Goal: Task Accomplishment & Management: Manage account settings

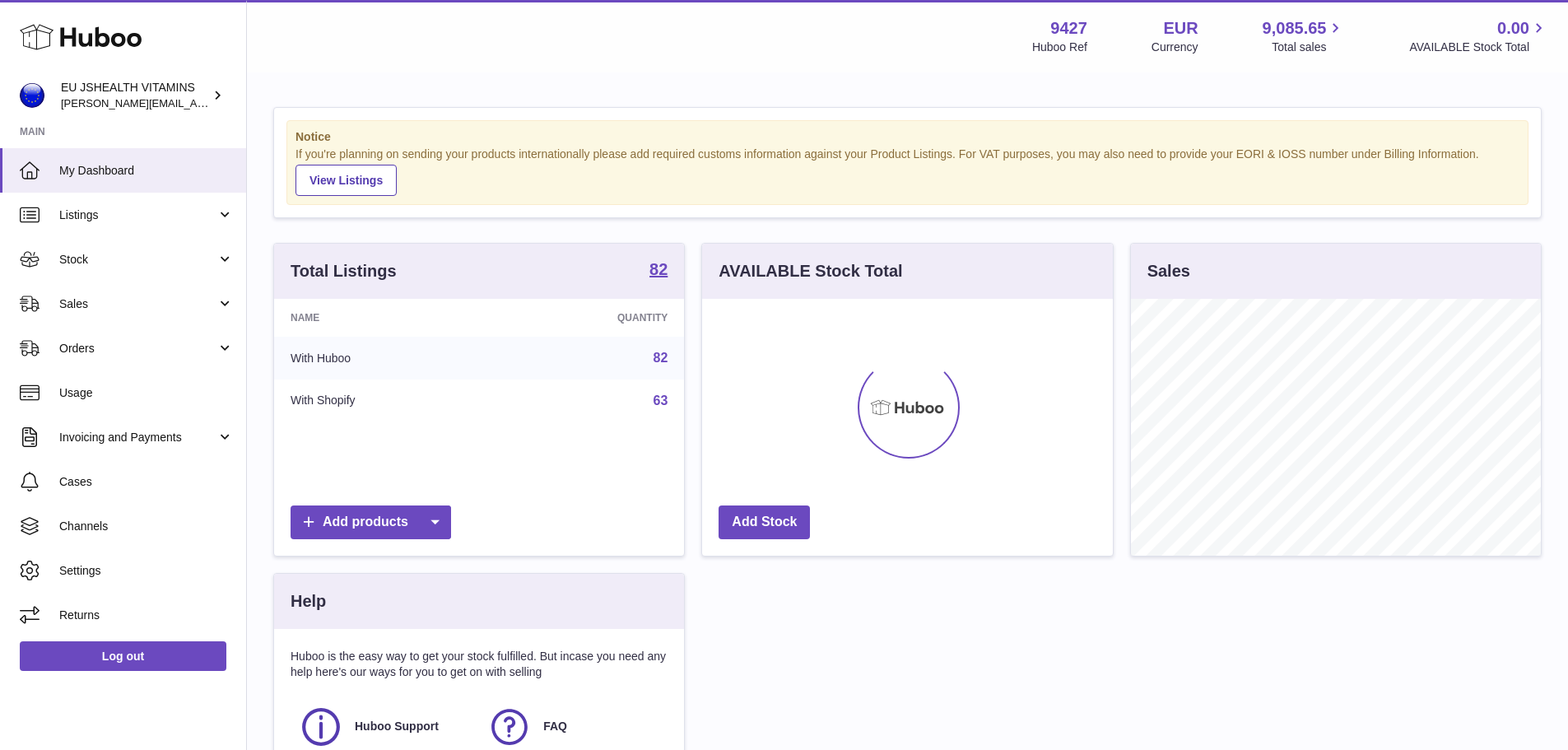
scroll to position [257, 411]
click at [98, 250] on link "Stock" at bounding box center [123, 259] width 246 height 44
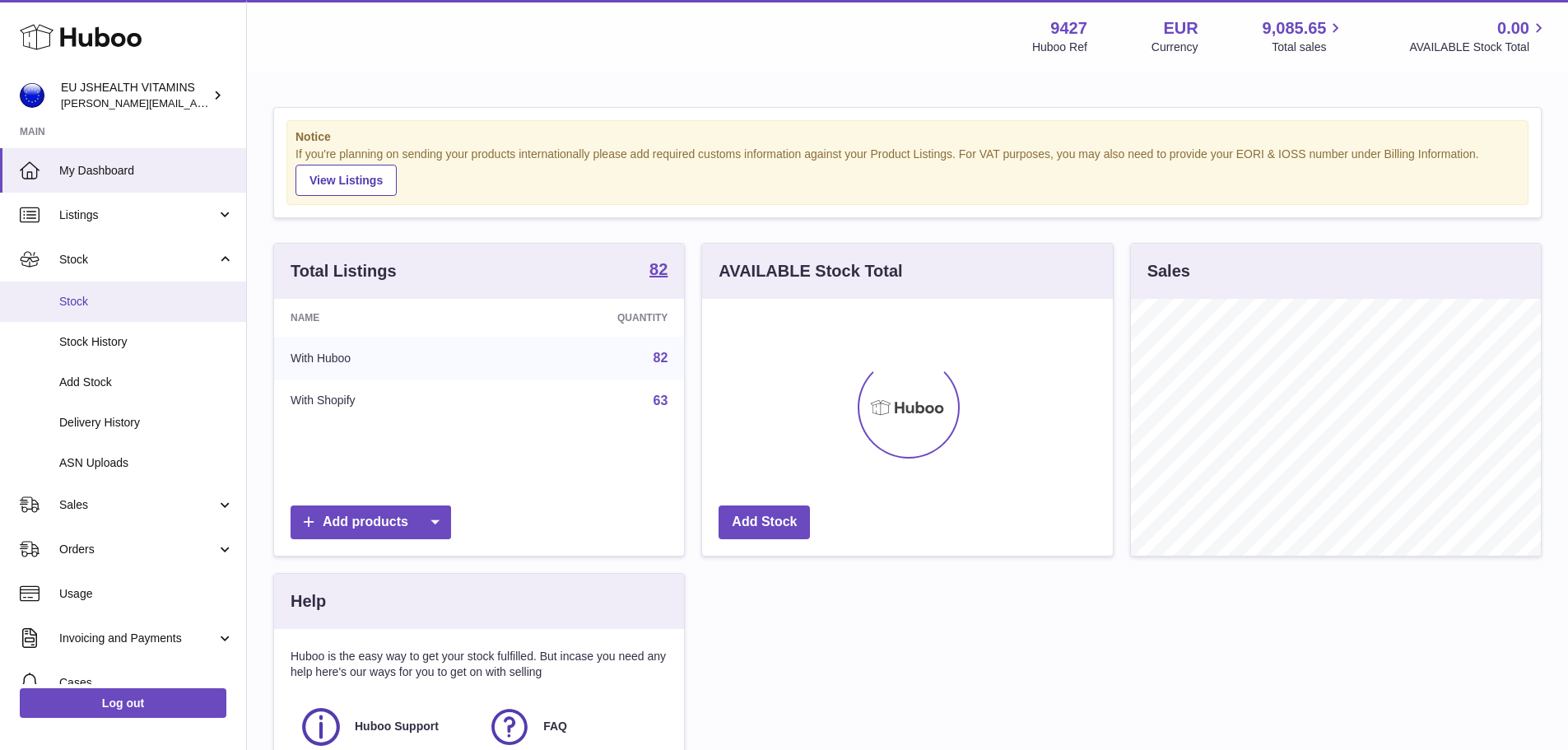
click at [77, 303] on span "Stock" at bounding box center [147, 301] width 175 height 15
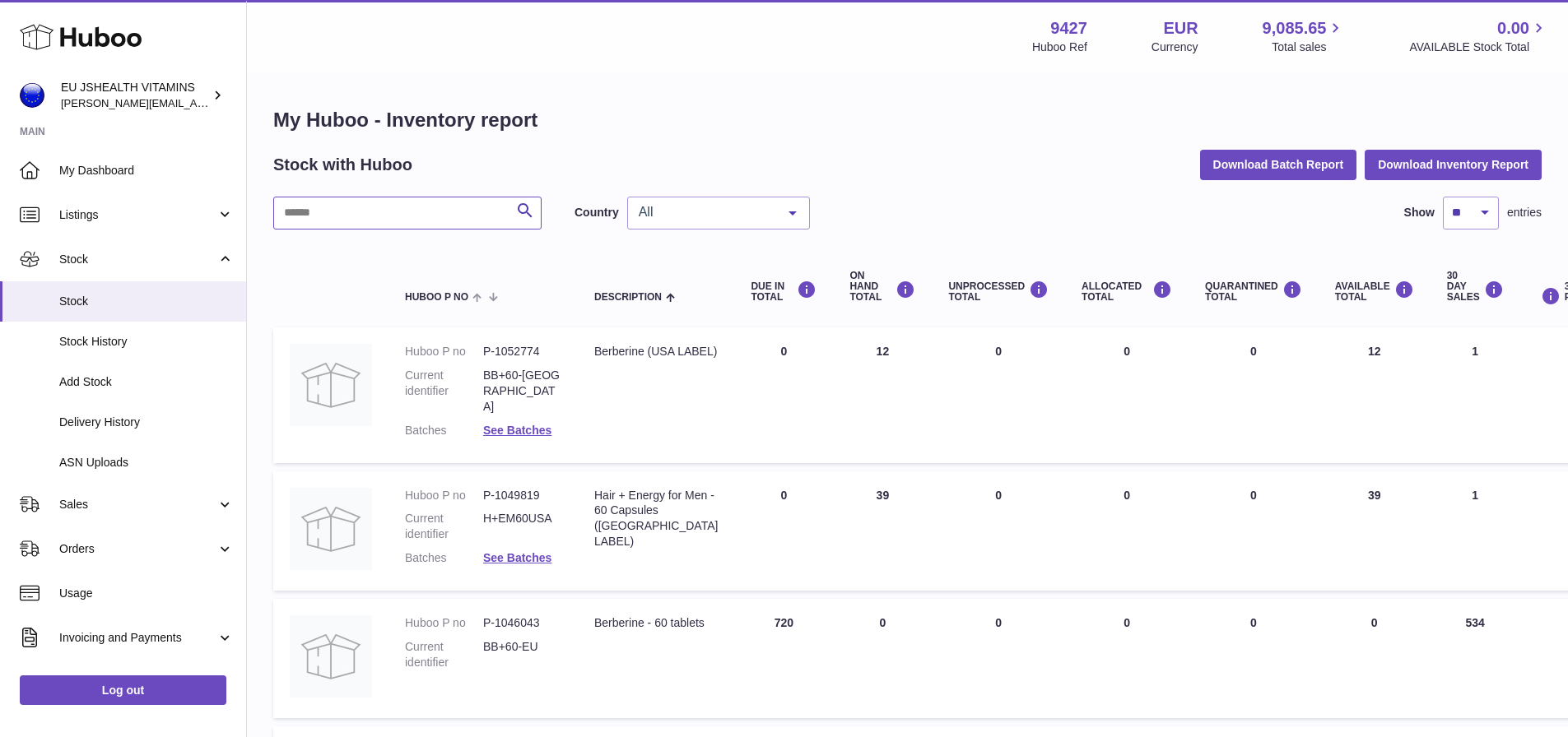
click at [386, 212] on input "text" at bounding box center [407, 213] width 269 height 33
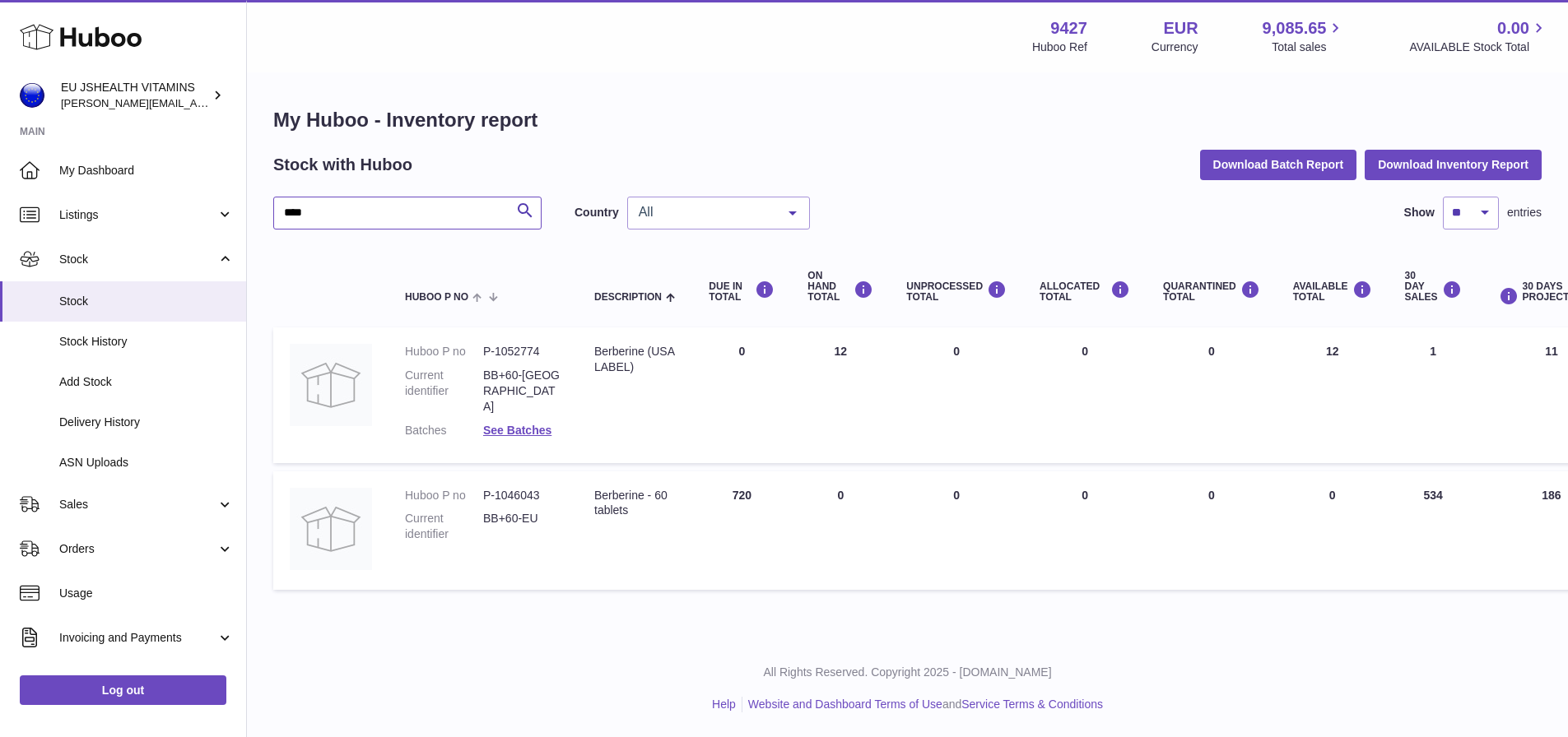
type input "****"
click at [134, 704] on link "Log out" at bounding box center [123, 690] width 206 height 30
